Goal: Information Seeking & Learning: Learn about a topic

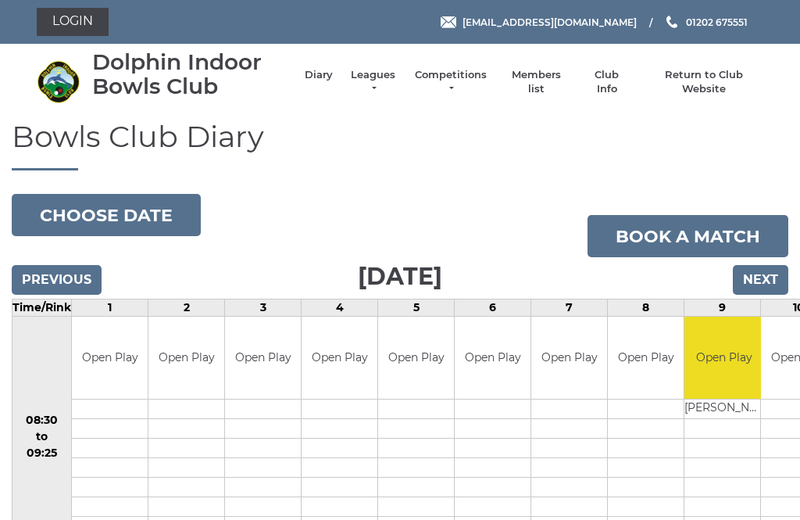
click at [379, 85] on link "Leagues" at bounding box center [373, 82] width 49 height 28
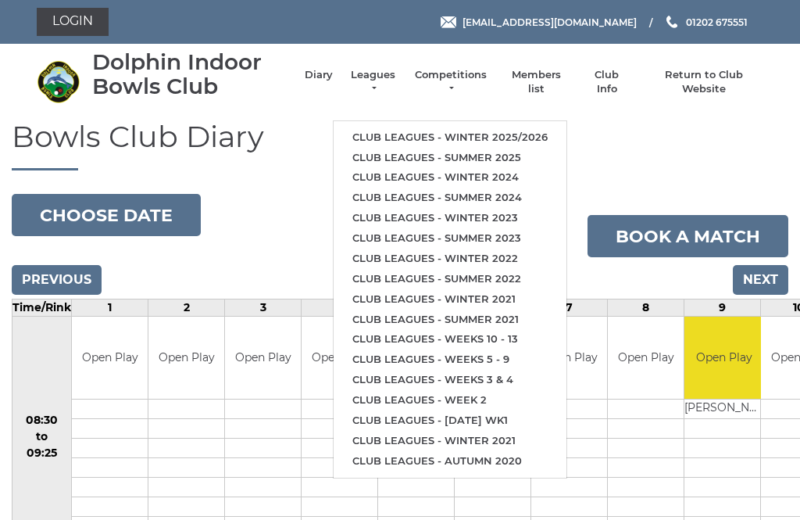
click at [534, 131] on link "Club leagues - Winter 2025/2026" at bounding box center [450, 137] width 233 height 20
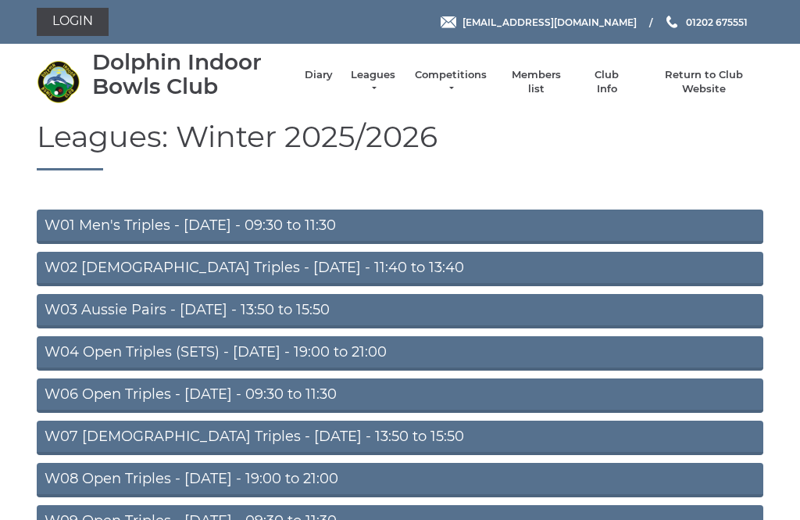
click at [462, 352] on link "W04 Open Triples (SETS) - Monday - 19:00 to 21:00" at bounding box center [400, 353] width 727 height 34
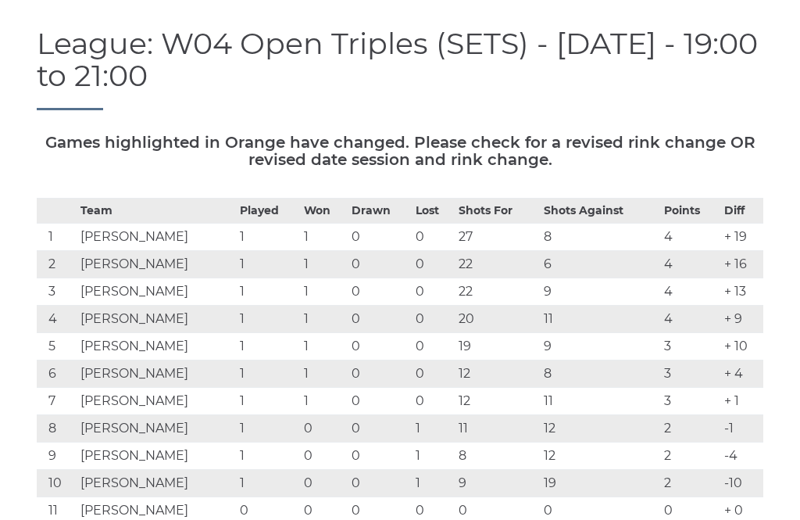
scroll to position [146, 0]
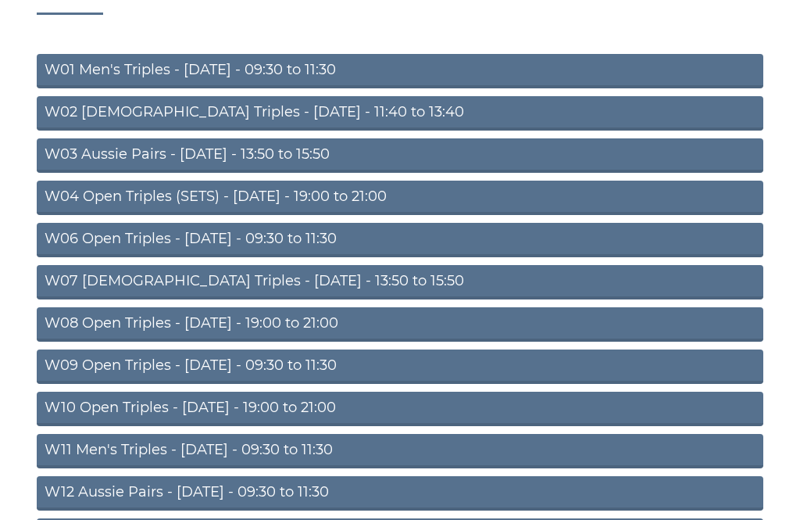
scroll to position [156, 0]
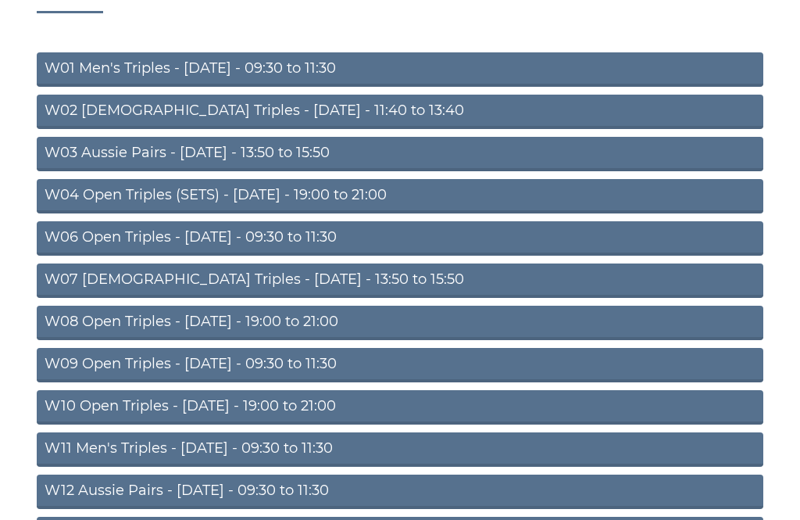
click at [638, 326] on link "W08 Open Triples - Tuesday - 19:00 to 21:00" at bounding box center [400, 323] width 727 height 34
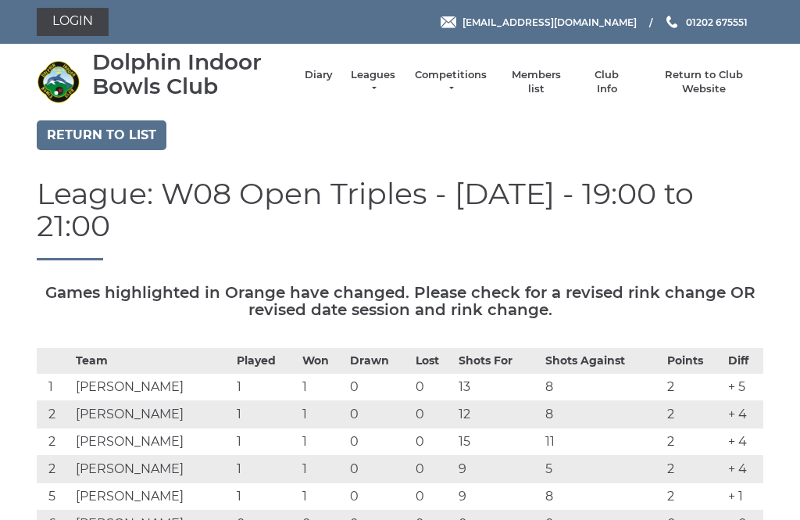
click at [386, 87] on link "Leagues" at bounding box center [373, 82] width 49 height 28
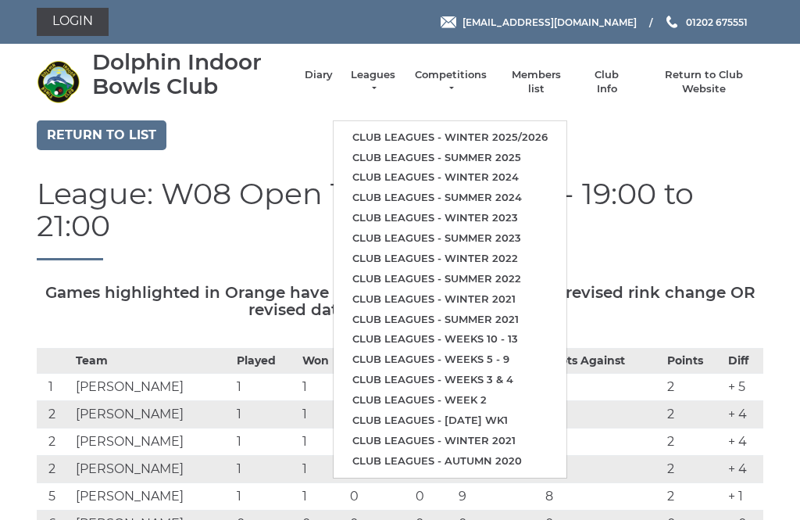
click at [503, 170] on link "Club leagues - Winter 2024" at bounding box center [450, 177] width 233 height 20
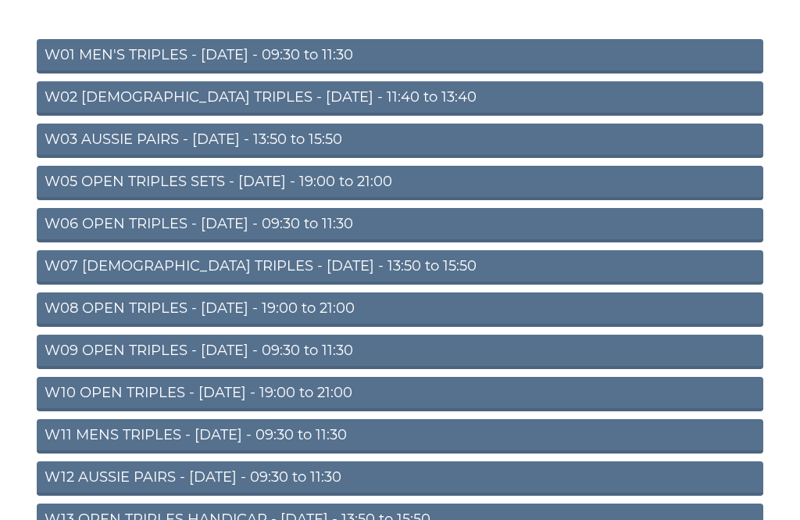
scroll to position [170, 0]
click at [475, 393] on link "W10 OPEN TRIPLES - [DATE] - 19:00 to 21:00" at bounding box center [400, 394] width 727 height 34
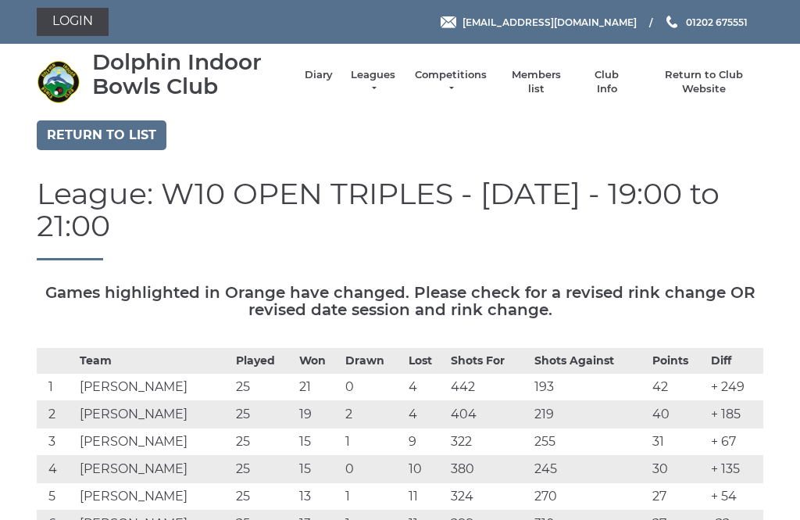
click at [387, 86] on link "Leagues" at bounding box center [373, 82] width 49 height 28
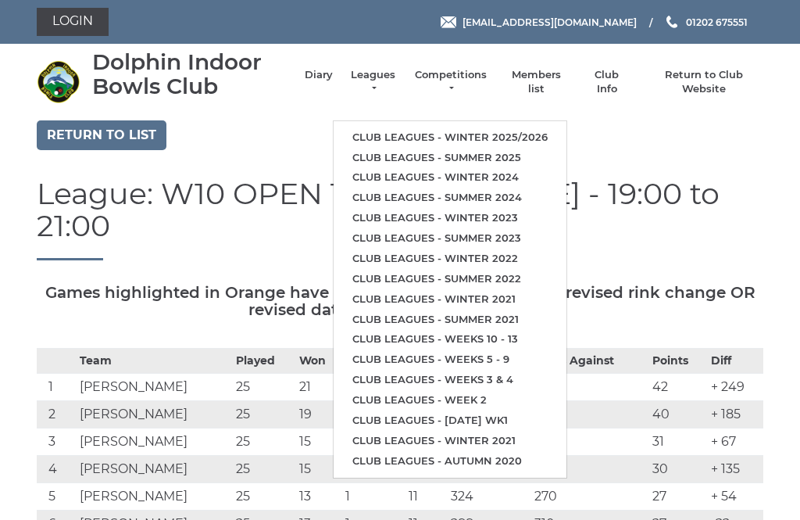
click at [465, 81] on link "Competitions" at bounding box center [450, 82] width 75 height 28
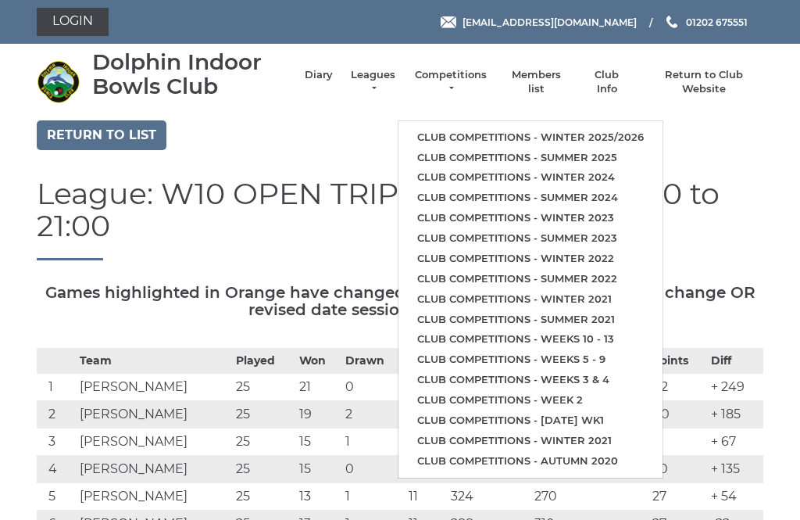
click at [602, 174] on link "Club competitions - Winter 2024" at bounding box center [531, 177] width 264 height 20
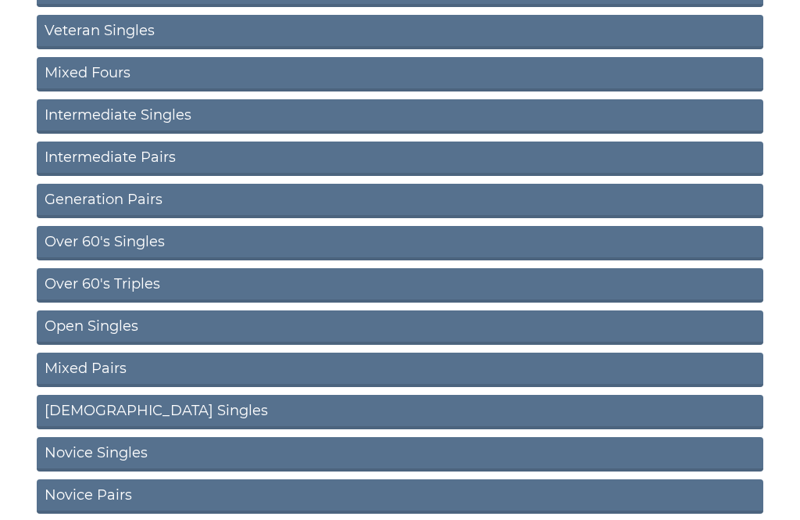
scroll to position [635, 0]
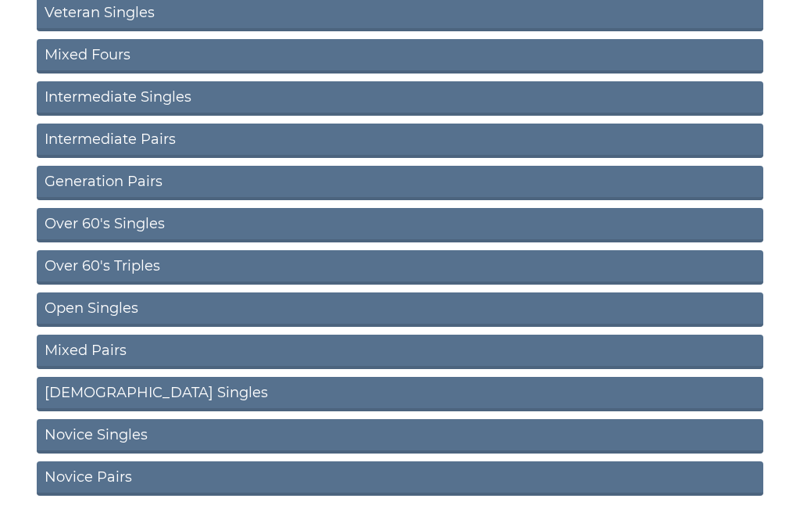
click at [719, 388] on link "[DEMOGRAPHIC_DATA] Singles" at bounding box center [400, 394] width 727 height 34
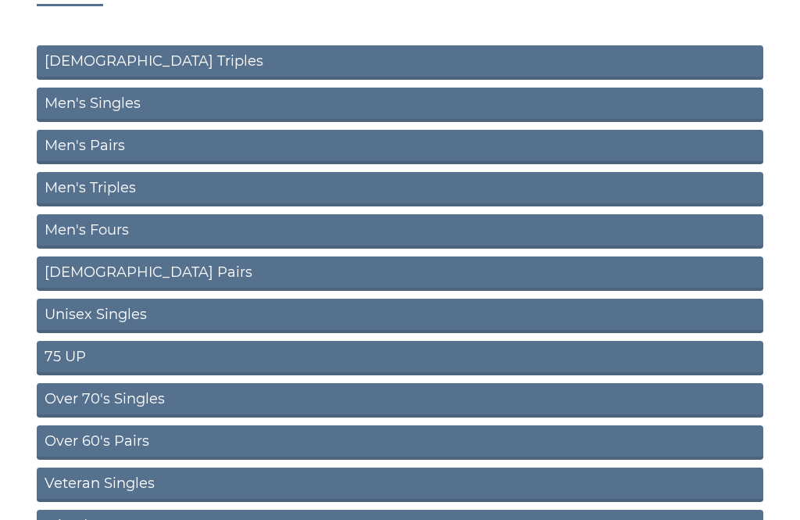
scroll to position [159, 0]
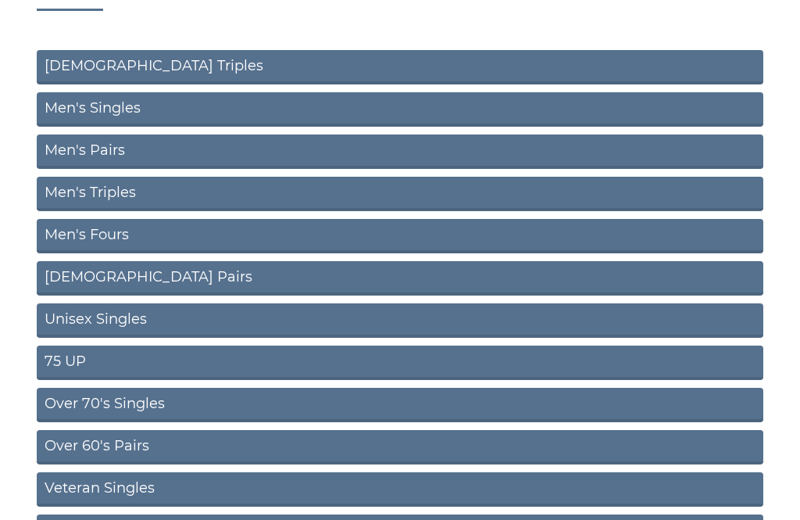
click at [689, 280] on link "[DEMOGRAPHIC_DATA] Pairs" at bounding box center [400, 278] width 727 height 34
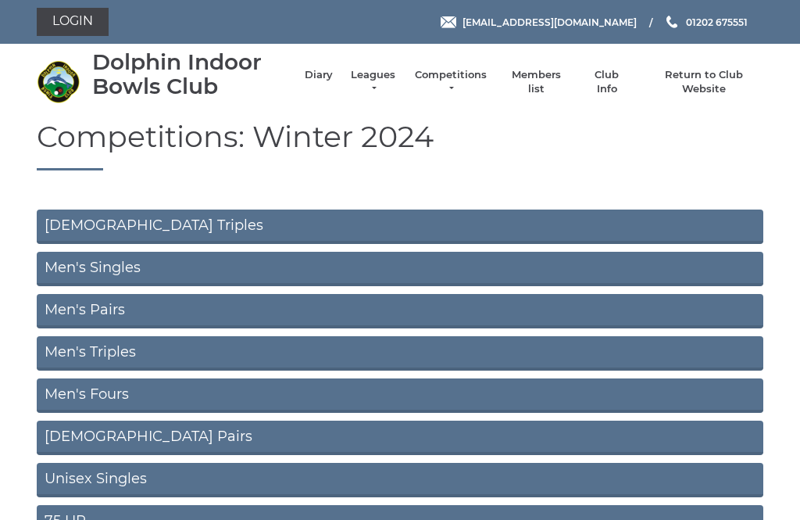
scroll to position [159, 0]
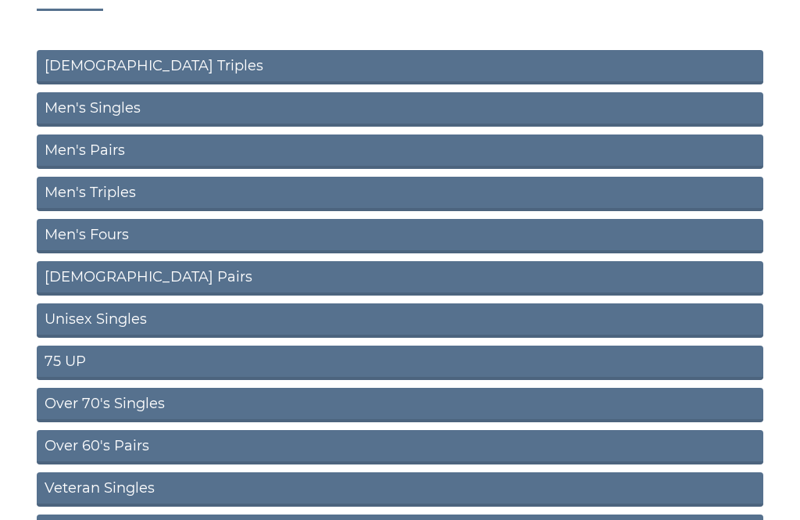
click at [703, 69] on link "[DEMOGRAPHIC_DATA] Triples" at bounding box center [400, 67] width 727 height 34
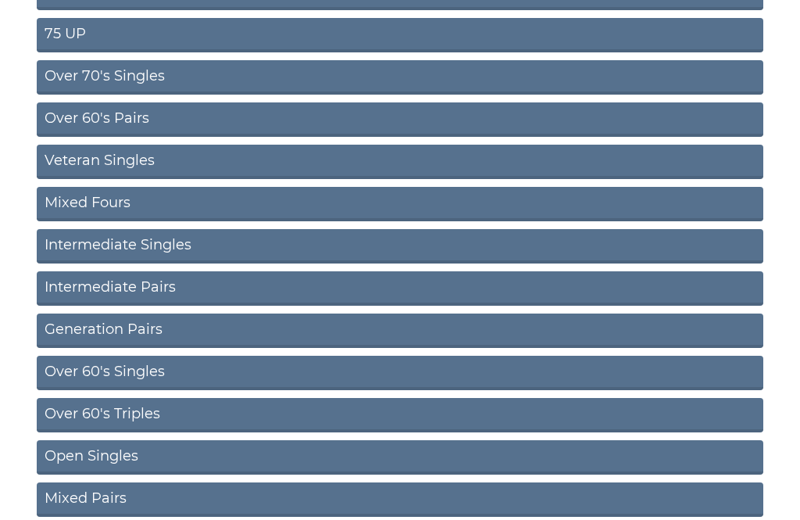
scroll to position [487, 0]
click at [674, 242] on link "Intermediate Singles" at bounding box center [400, 246] width 727 height 34
